Goal: Check status: Check status

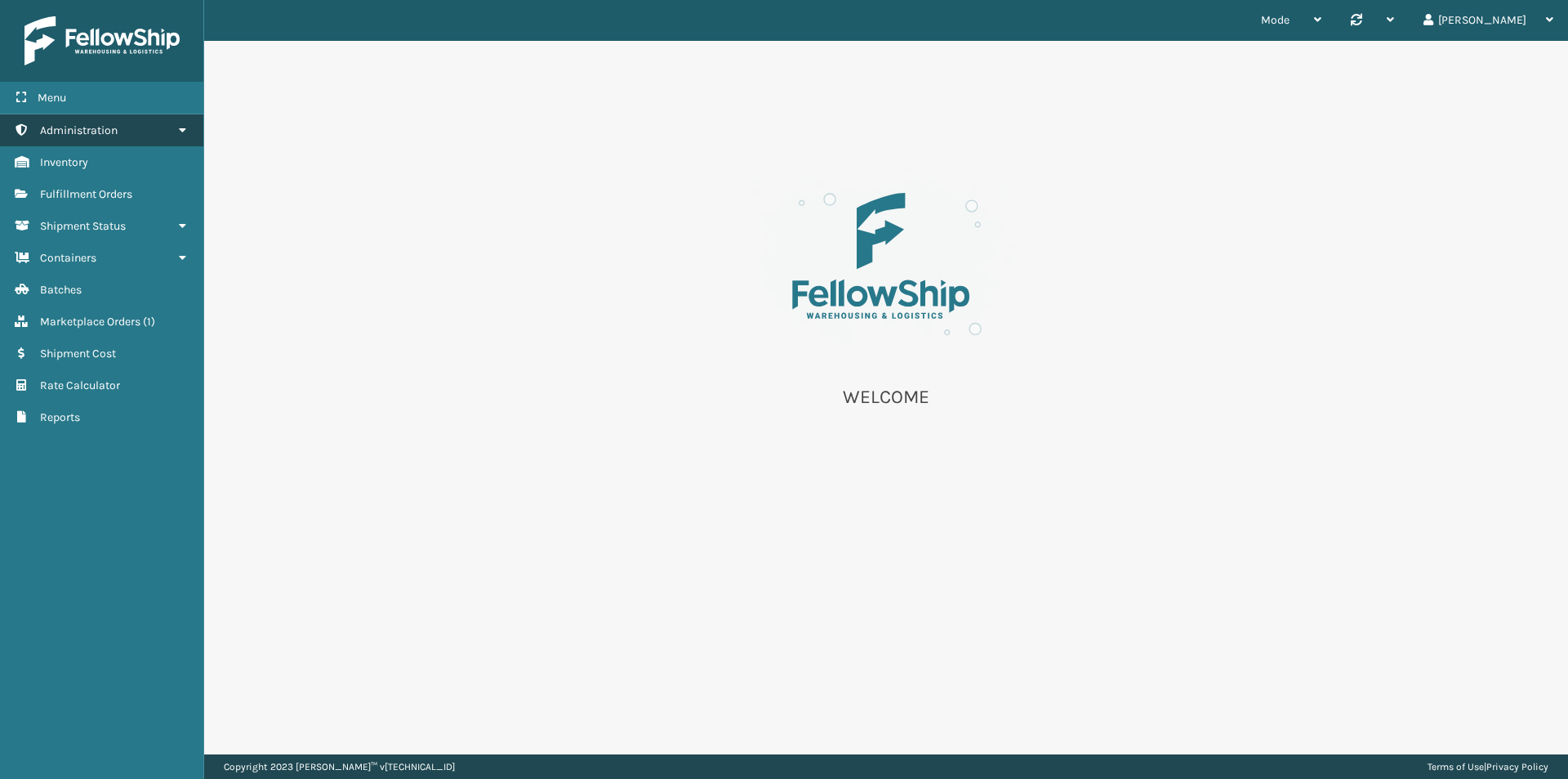
click at [118, 123] on link "Administration" at bounding box center [101, 130] width 203 height 31
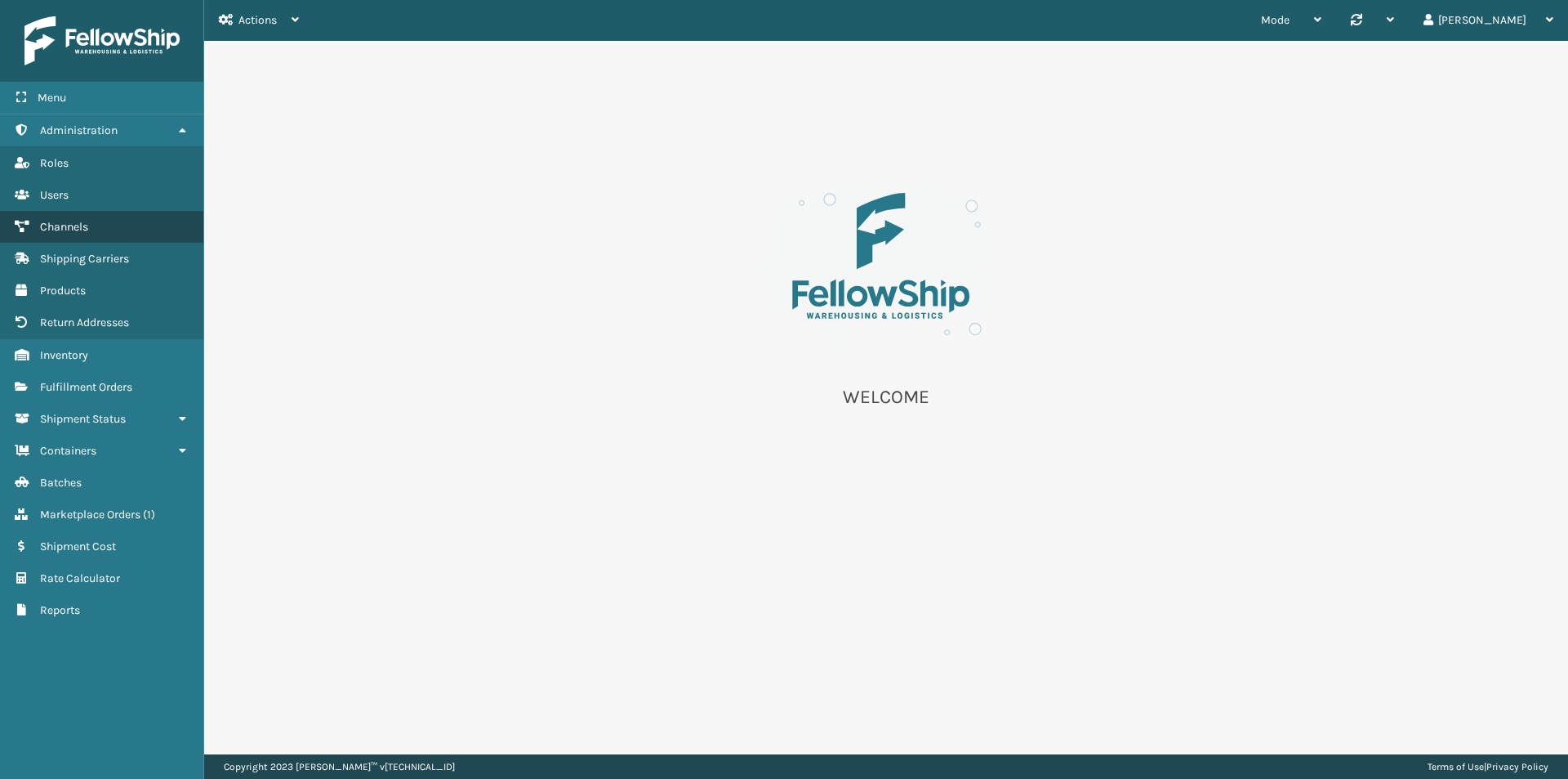
click at [84, 217] on link "Channels" at bounding box center [101, 227] width 203 height 31
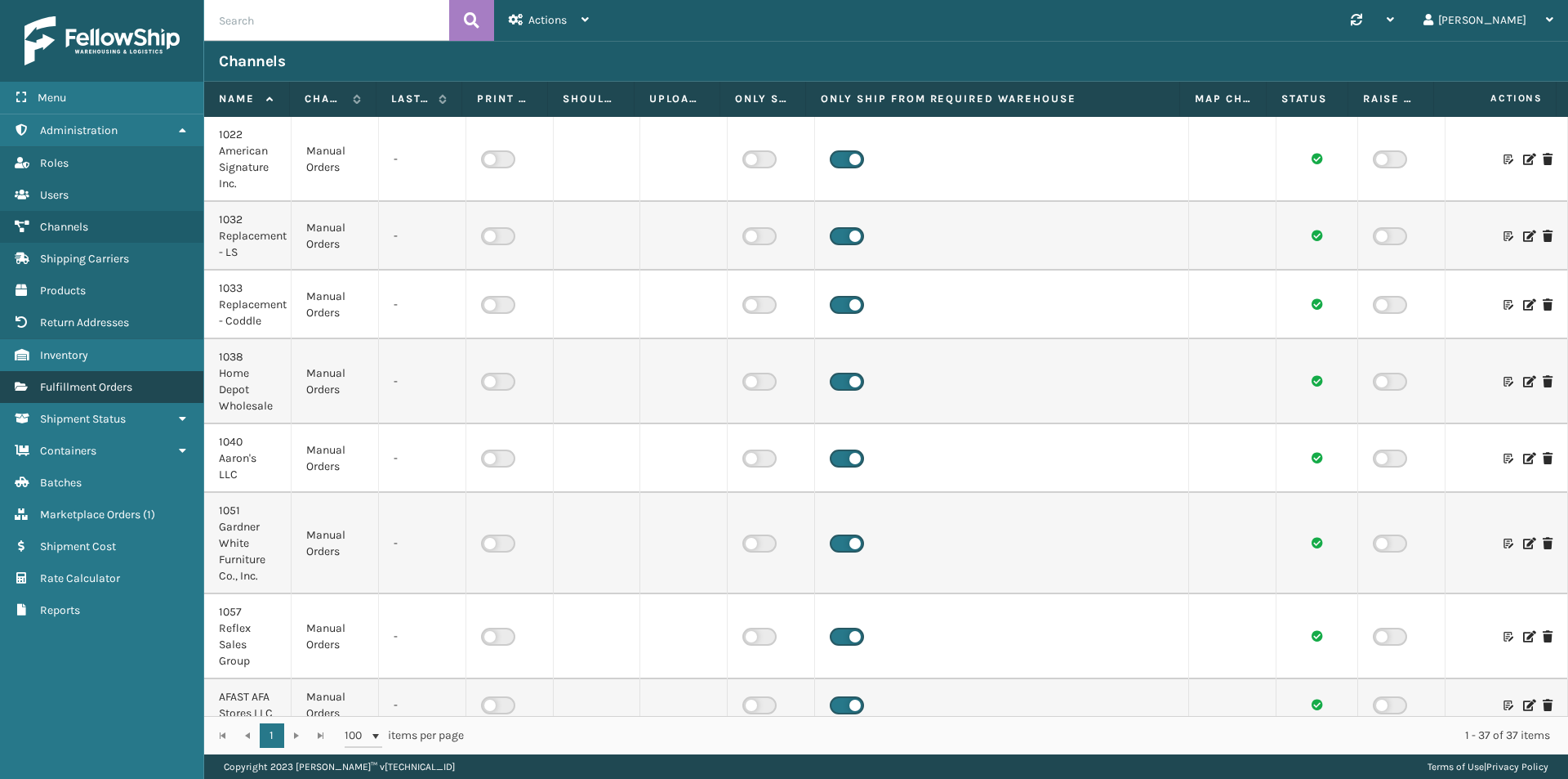
click at [76, 393] on span "Fulfillment Orders" at bounding box center [86, 387] width 92 height 14
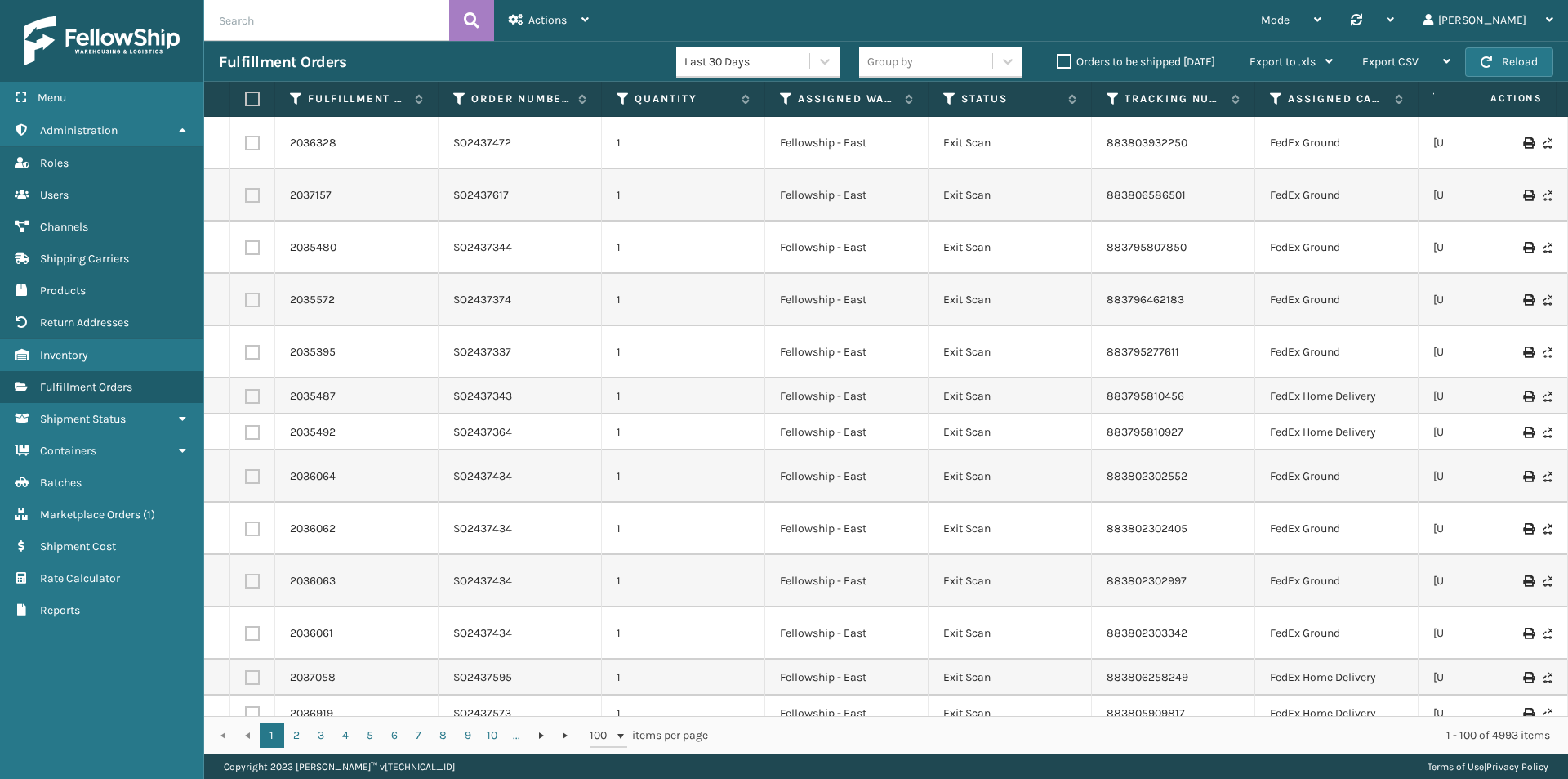
click at [1523, 147] on icon at bounding box center [1528, 143] width 10 height 12
click at [332, 142] on link "2036328" at bounding box center [313, 142] width 46 height 17
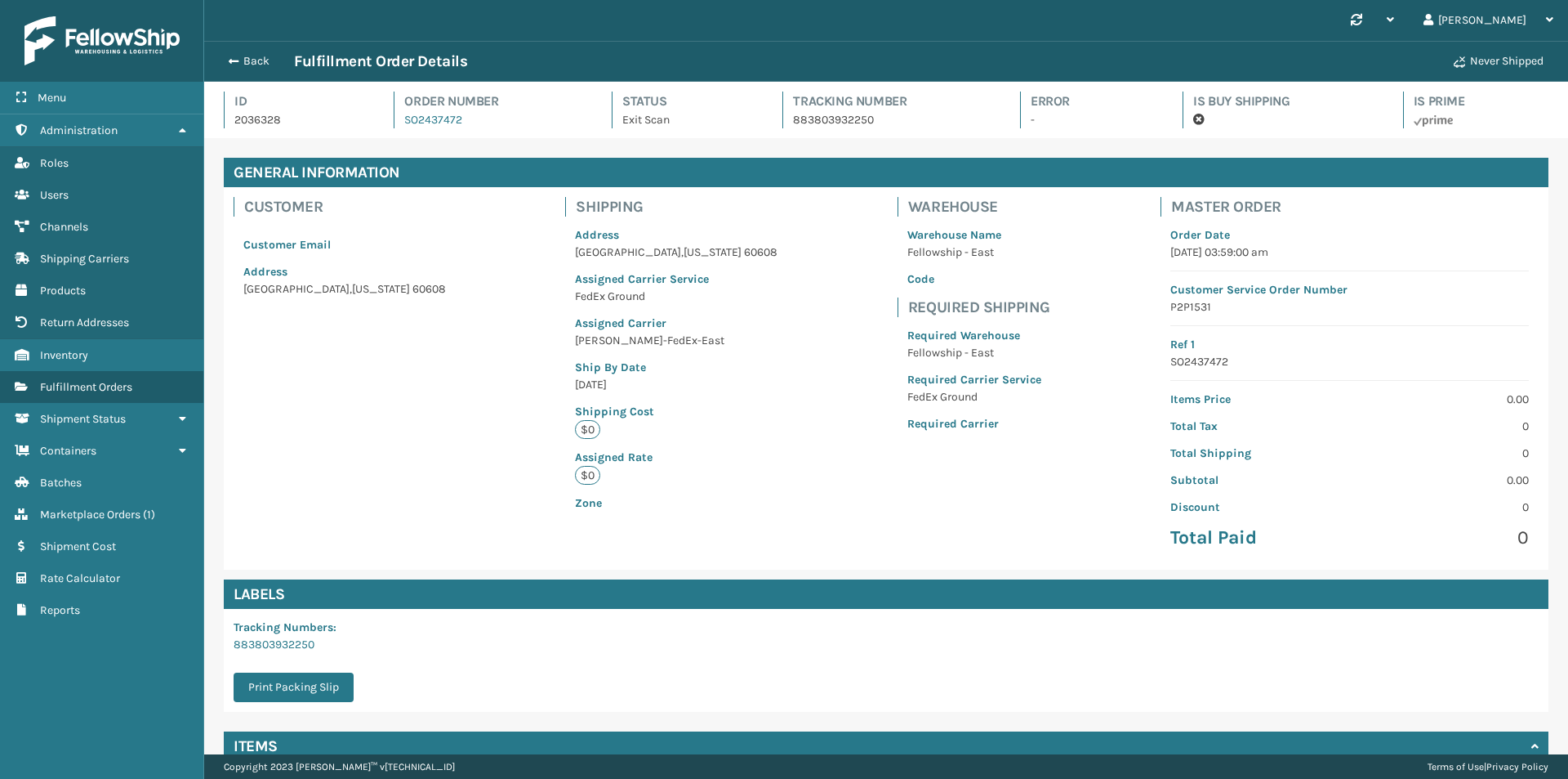
click at [252, 73] on div "Back Fulfillment Order Details Never Shipped" at bounding box center [885, 62] width 1364 height 41
click at [251, 66] on button "Back" at bounding box center [256, 61] width 76 height 15
